Goal: Information Seeking & Learning: Check status

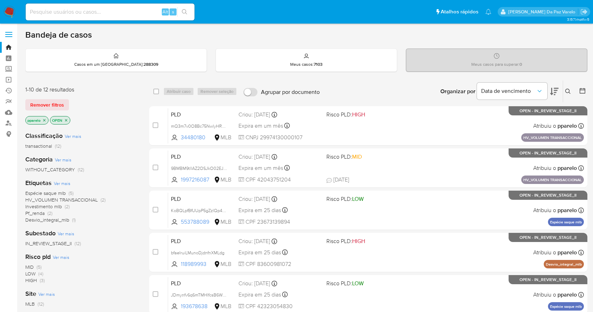
scroll to position [243, 0]
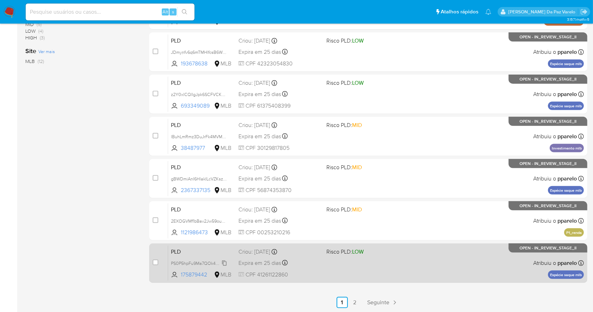
click at [220, 259] on span "PS0P5hpFu9Ma7QOk42kbqpmE" at bounding box center [202, 263] width 63 height 8
click at [208, 263] on span "PS0P5hpFu9Ma7QOk42kbqpmE" at bounding box center [202, 263] width 63 height 8
click at [306, 266] on div "Expira em 25 dias Expira em 26/09/2025 00:10:01" at bounding box center [280, 263] width 82 height 10
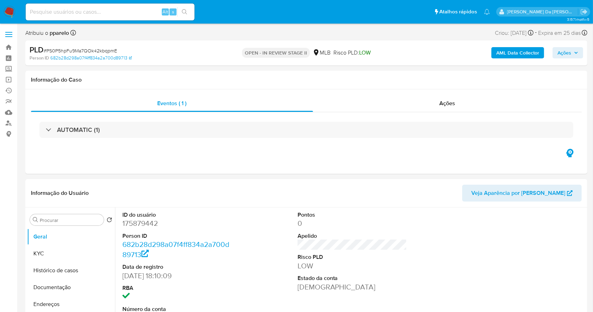
select select "10"
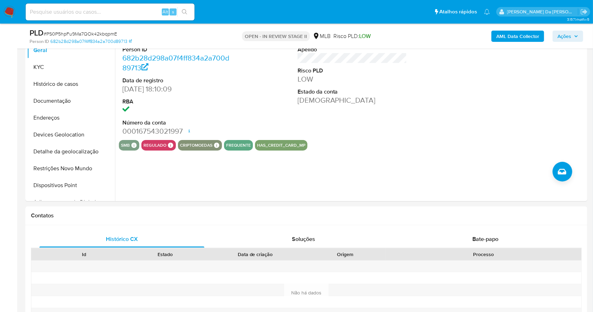
click at [145, 17] on div "Alt s" at bounding box center [110, 12] width 169 height 17
click at [144, 11] on input at bounding box center [110, 11] width 169 height 9
paste input "gBWDmiAnI6HlakILcVZKsz8N"
type input "gBWDmiAnI6HlakILcVZKsz8N"
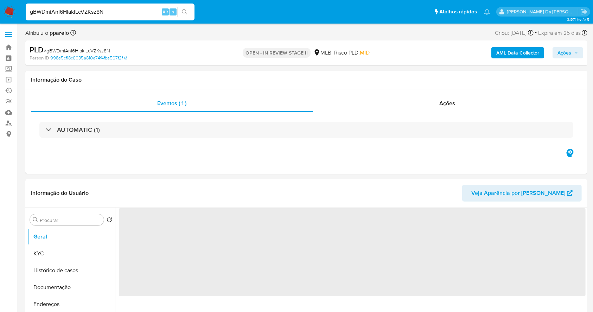
select select "10"
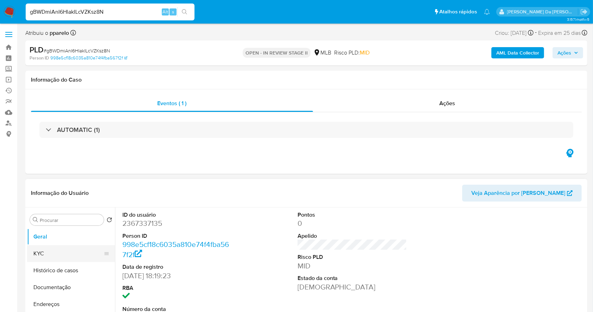
click at [61, 252] on button "KYC" at bounding box center [68, 253] width 82 height 17
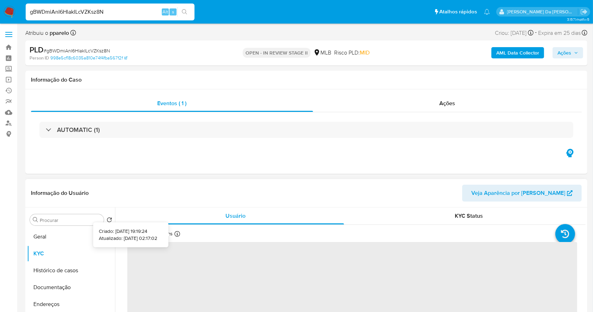
click at [177, 235] on icon at bounding box center [178, 234] width 6 height 6
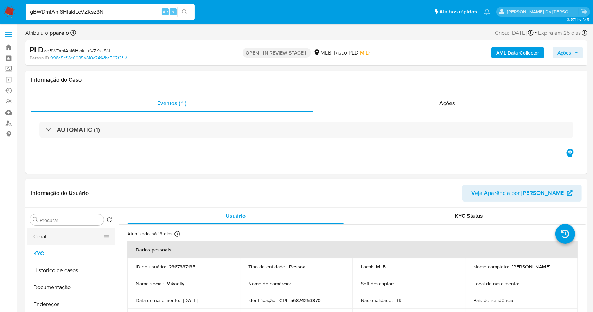
click at [76, 241] on button "Geral" at bounding box center [68, 236] width 82 height 17
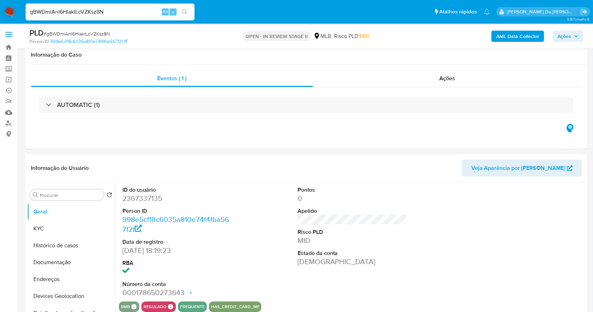
scroll to position [162, 0]
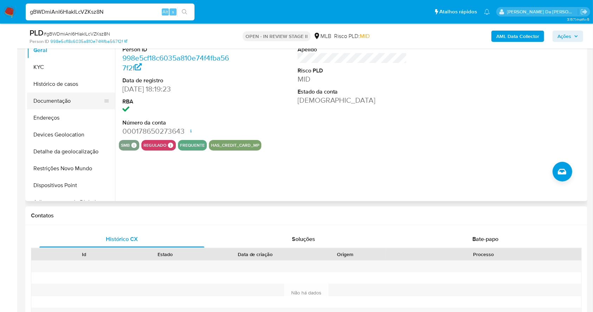
click at [60, 103] on button "Documentação" at bounding box center [68, 101] width 82 height 17
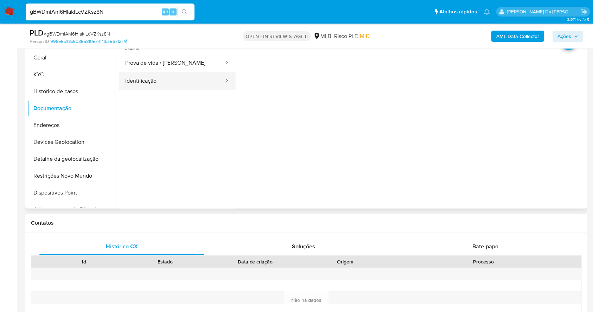
scroll to position [115, 0]
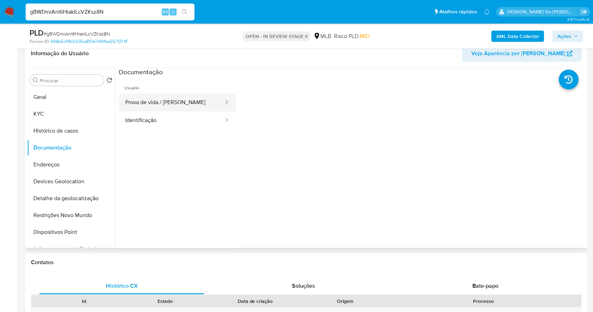
click at [188, 99] on button "Prova de vida / [PERSON_NAME]" at bounding box center [172, 103] width 106 height 18
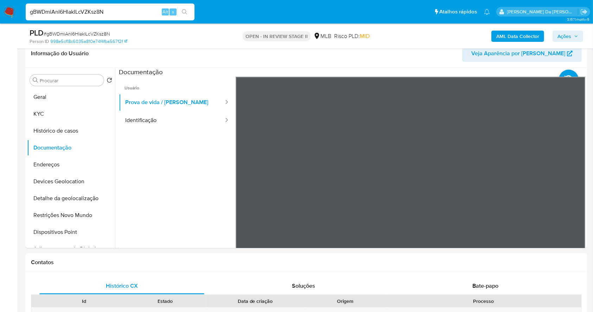
click at [157, 13] on input "gBWDmiAnI6HlakILcVZKsz8N" at bounding box center [110, 11] width 169 height 9
paste input "z2Y0xlCQlIgJpk6SCFVCKRma"
type input "z2Y0xlCQlIgJpk6SCFVCKRma"
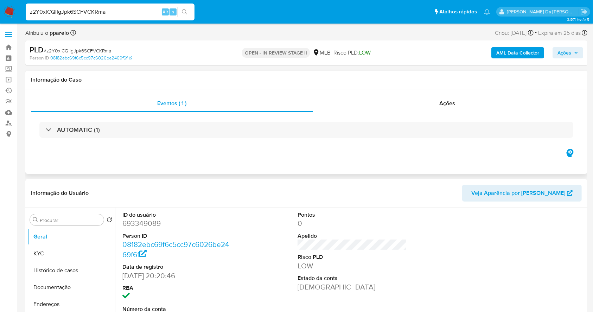
select select "10"
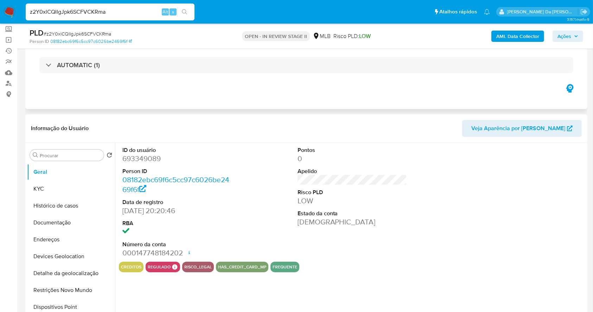
scroll to position [47, 0]
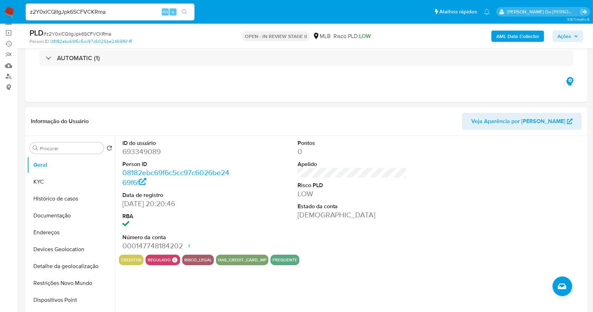
click at [127, 4] on div "z2Y0xlCQlIgJpk6SCFVCKRma Alt s" at bounding box center [110, 12] width 169 height 17
click at [125, 10] on input "z2Y0xlCQlIgJpk6SCFVCKRma" at bounding box center [110, 11] width 169 height 9
paste input "KoBQLpfBfUUpP5gZzlQp4ywr"
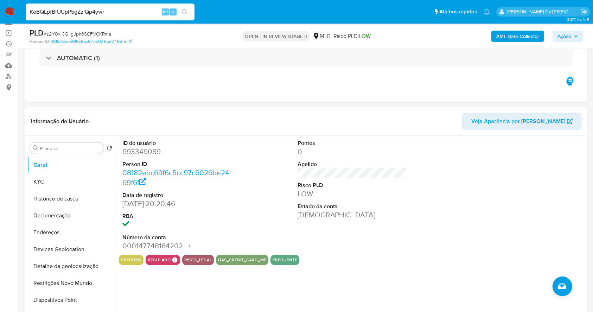
type input "KoBQLpfBfUUpP5gZzlQp4ywr"
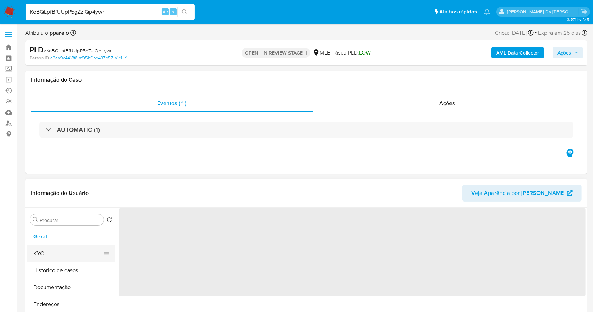
click at [59, 255] on button "KYC" at bounding box center [68, 253] width 82 height 17
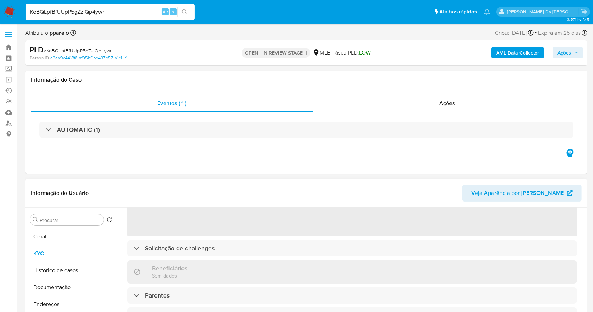
select select "10"
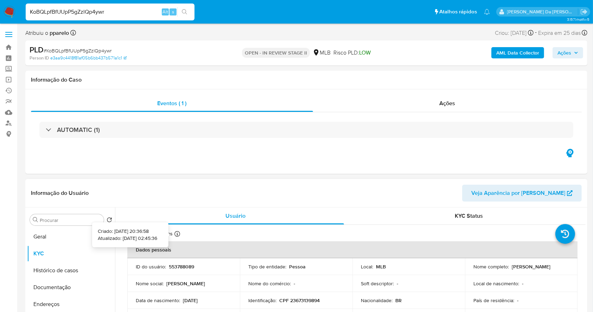
click at [177, 234] on icon at bounding box center [178, 234] width 6 height 6
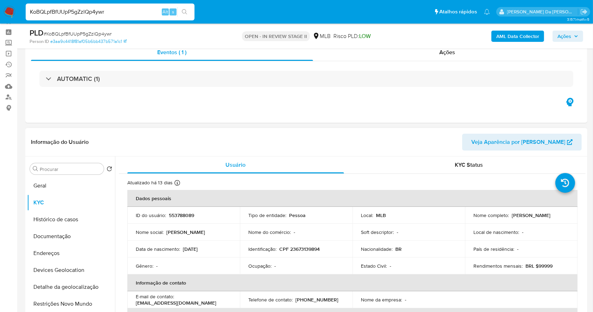
scroll to position [47, 0]
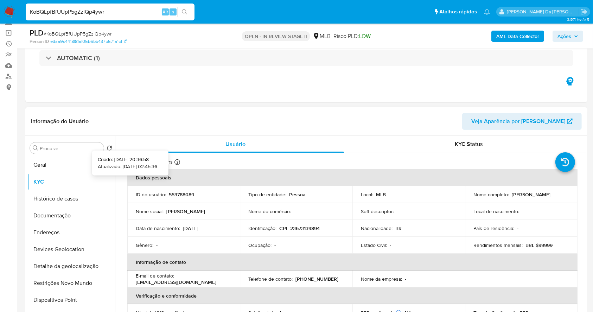
click at [182, 160] on div "Atualizado há 13 [PERSON_NAME] [PERSON_NAME]: [DATE] 20:36:58 Atualizado: [DATE…" at bounding box center [164, 163] width 74 height 9
